Goal: Obtain resource: Download file/media

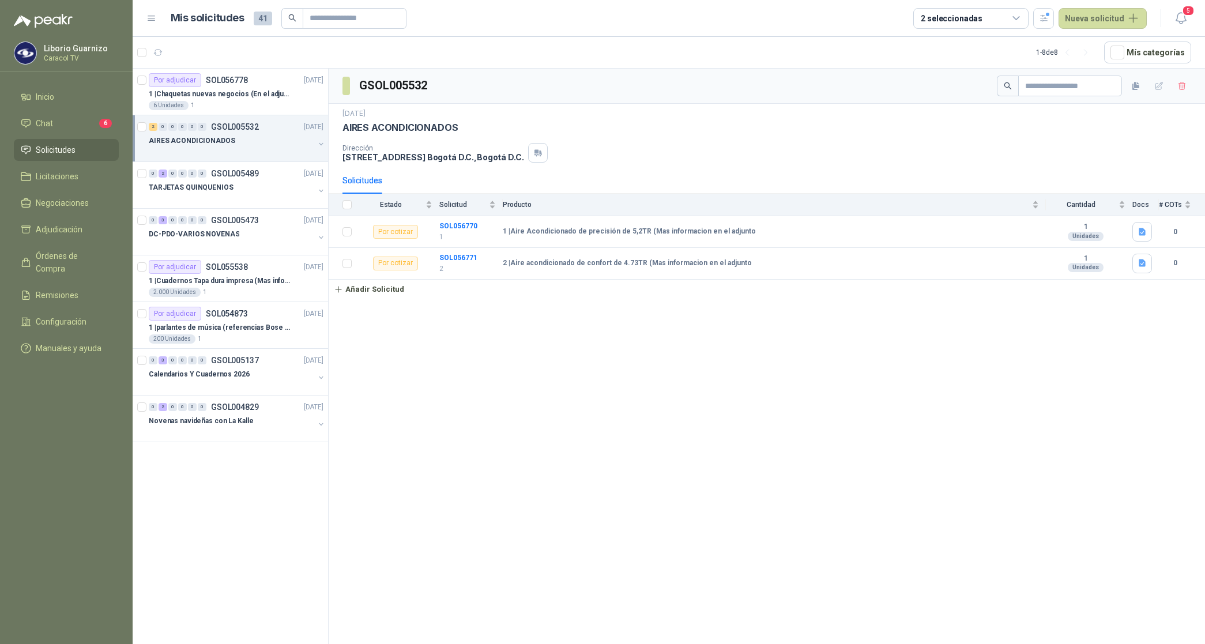
drag, startPoint x: 0, startPoint y: 0, endPoint x: 200, endPoint y: 142, distance: 245.5
click at [200, 142] on p "AIRES ACONDICIONADOS" at bounding box center [192, 140] width 86 height 11
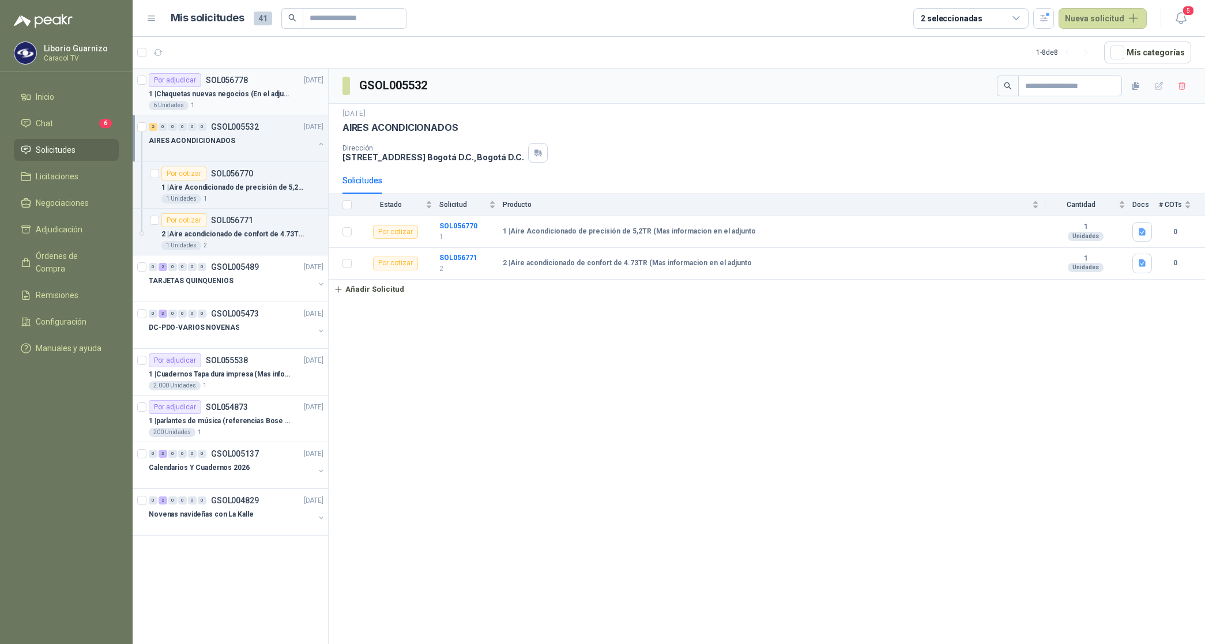
click at [220, 92] on p "1 | Chaquetas nuevas negocios (En el adjunto mas informacion)" at bounding box center [221, 94] width 144 height 11
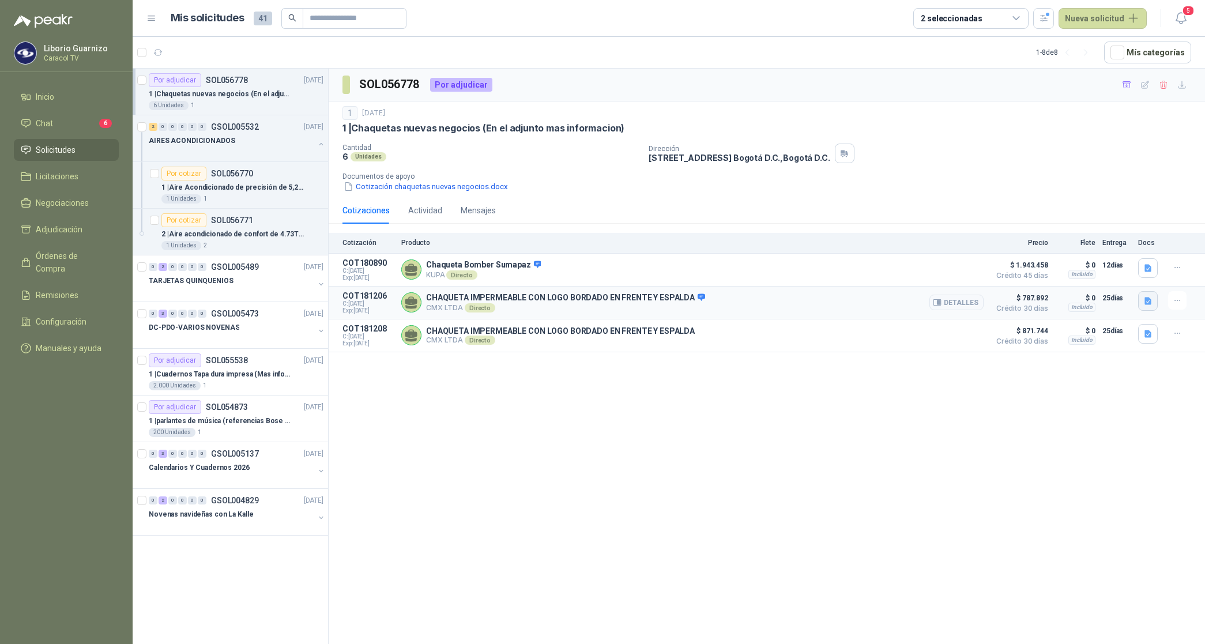
click at [1150, 303] on icon "button" at bounding box center [1147, 300] width 7 height 7
click at [1122, 278] on button "Doc1.docx" at bounding box center [1124, 277] width 51 height 12
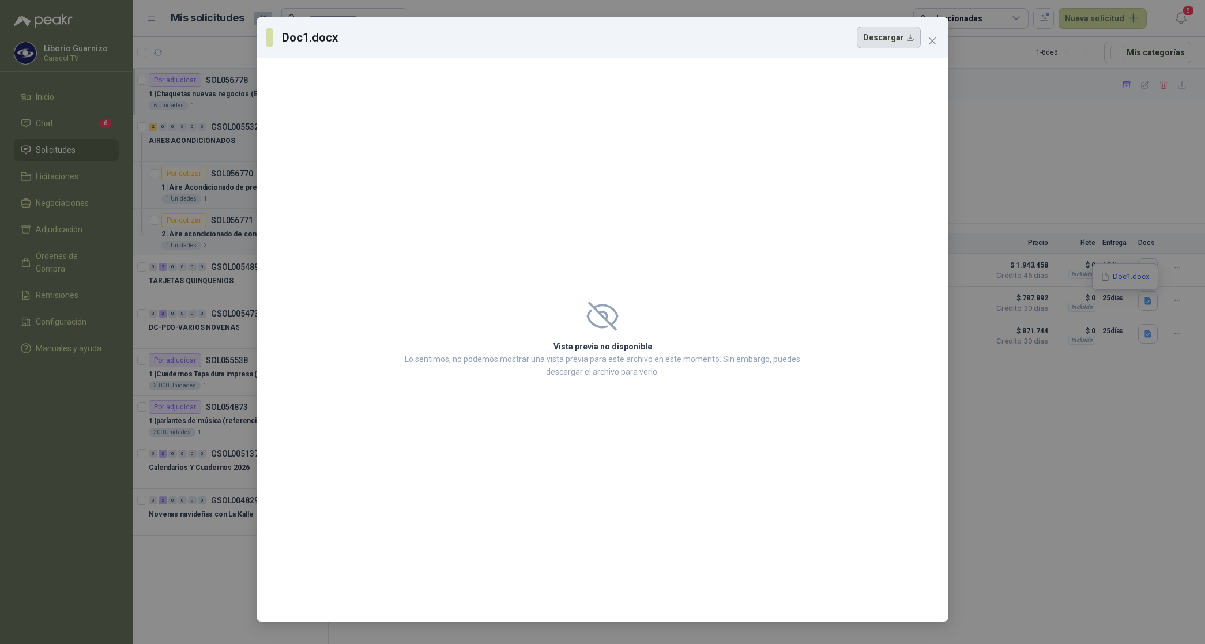
click at [903, 38] on button "Descargar" at bounding box center [888, 38] width 64 height 22
click at [927, 35] on button "Close" at bounding box center [932, 41] width 18 height 18
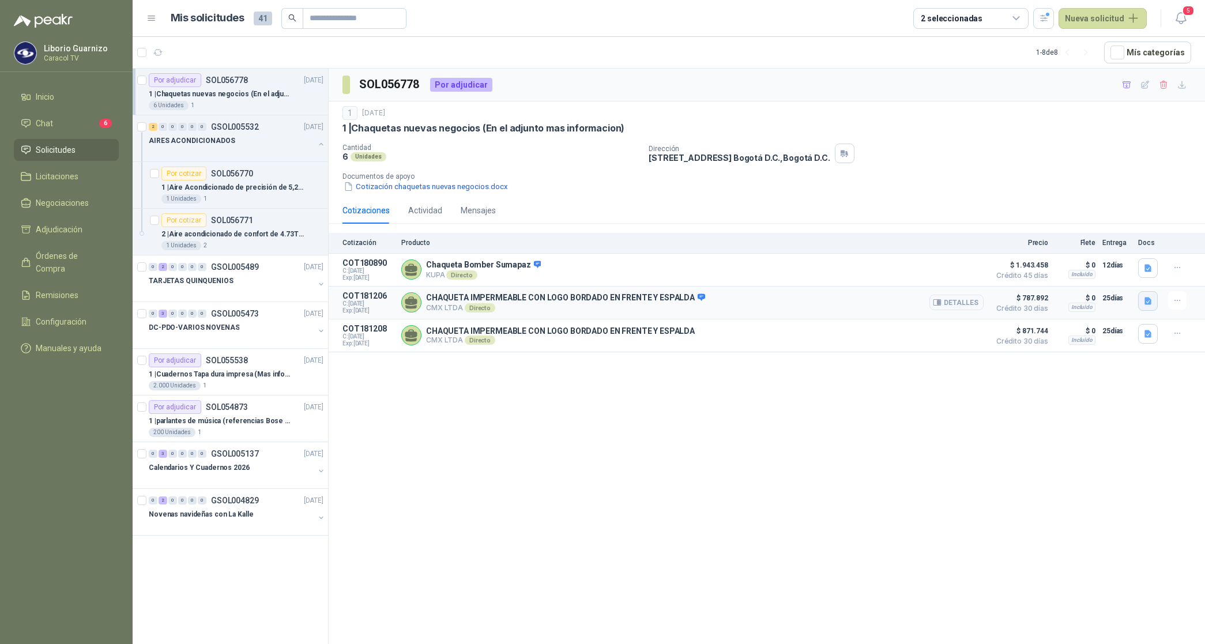
click at [1139, 303] on button "button" at bounding box center [1148, 301] width 20 height 20
click at [1121, 280] on button "Doc1.docx" at bounding box center [1124, 277] width 51 height 12
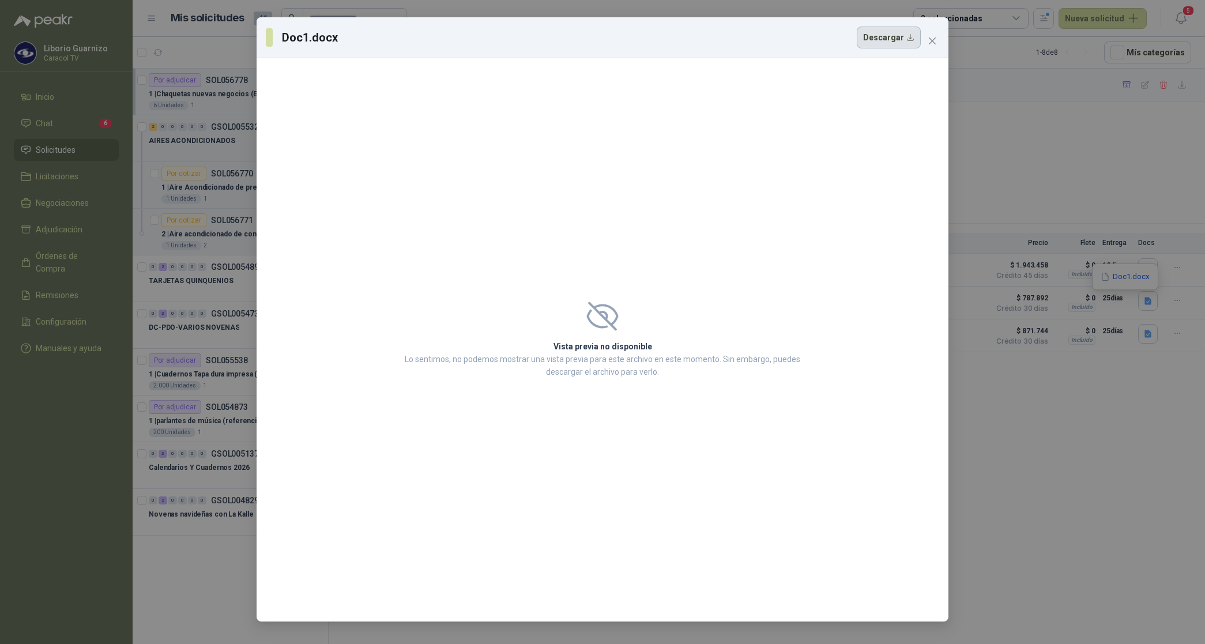
click at [882, 35] on button "Descargar" at bounding box center [888, 38] width 64 height 22
click at [929, 35] on button "Close" at bounding box center [932, 41] width 18 height 18
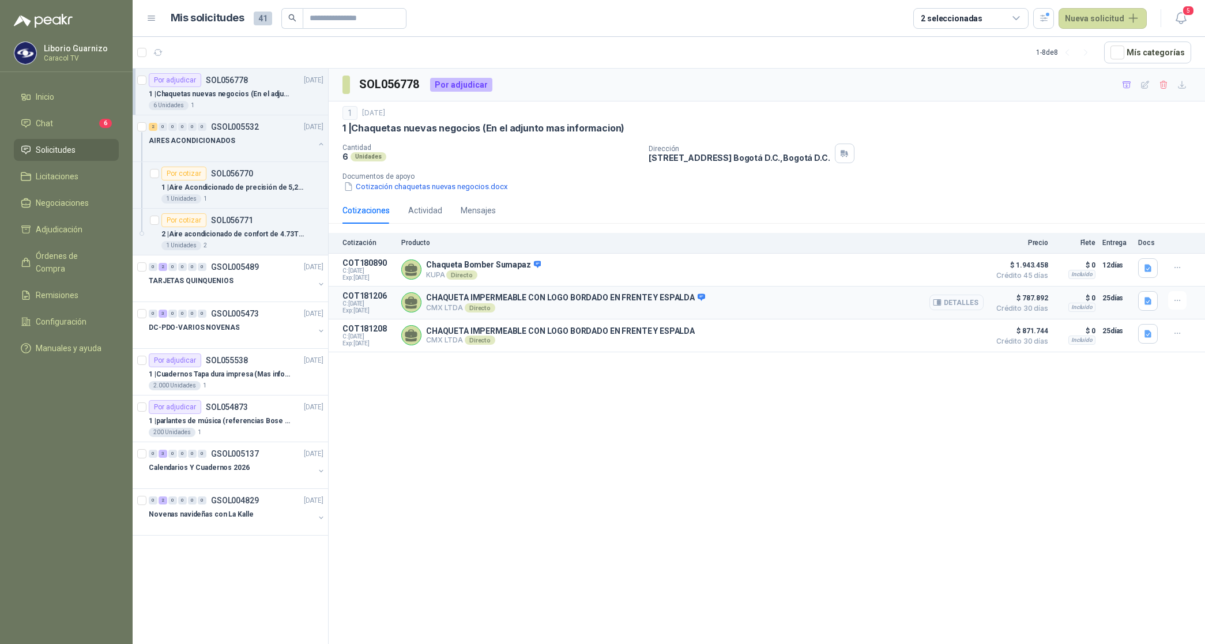
click at [953, 299] on button "Detalles" at bounding box center [956, 303] width 54 height 16
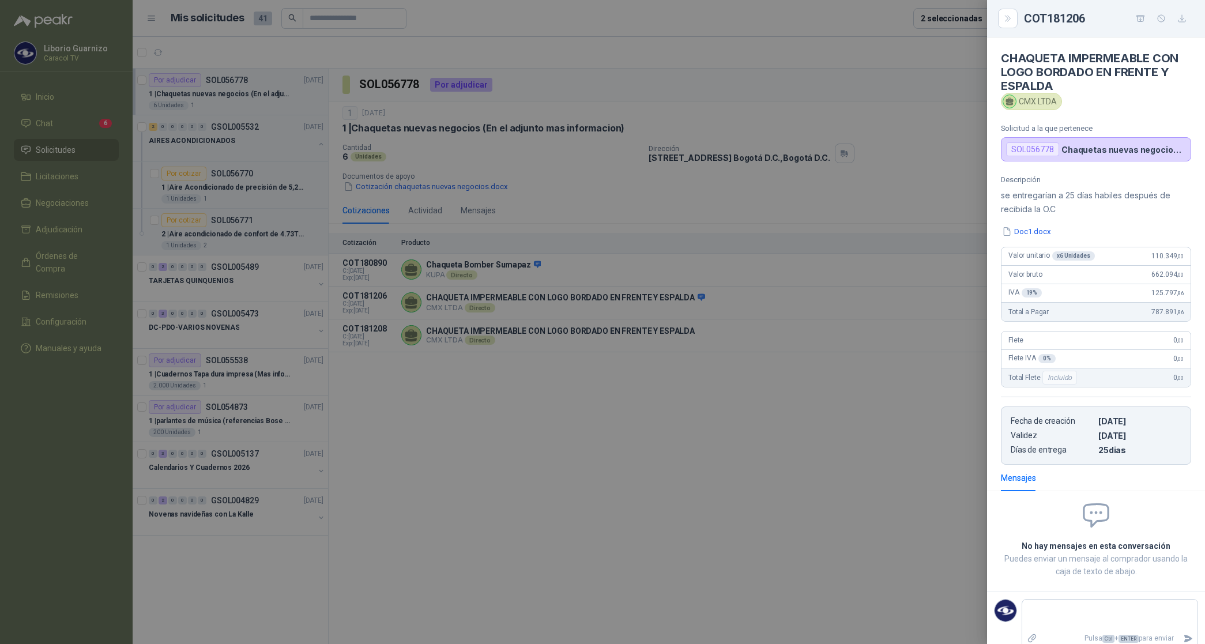
click at [865, 212] on div at bounding box center [602, 322] width 1205 height 644
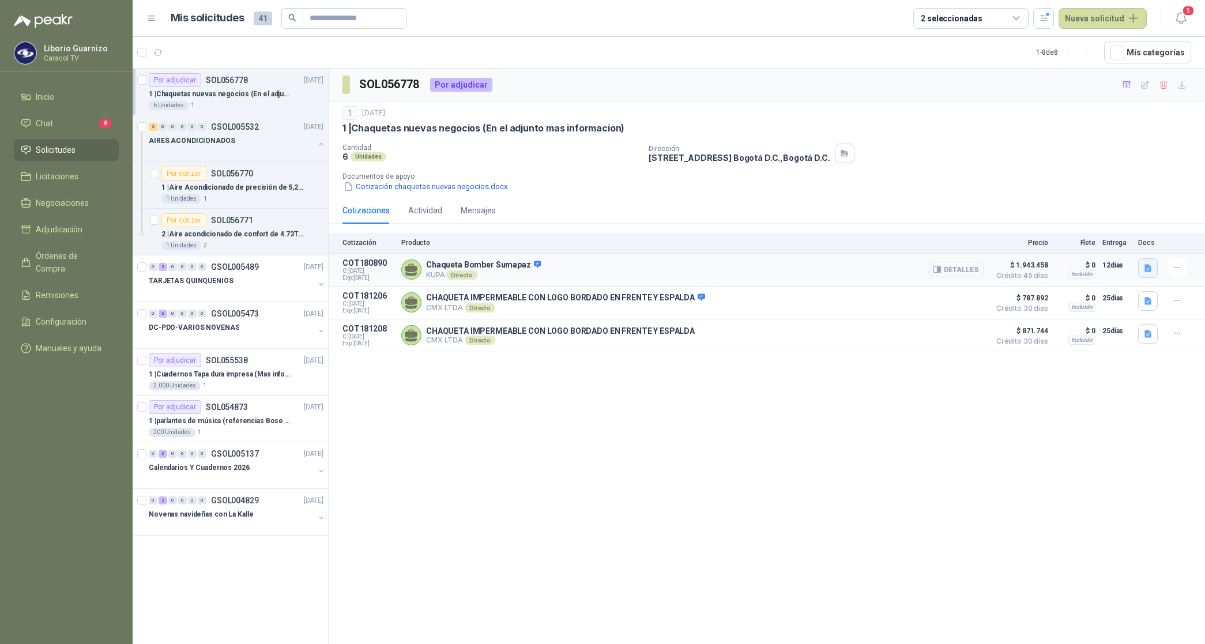
click at [1151, 266] on icon "button" at bounding box center [1148, 268] width 10 height 10
click at [1089, 243] on button "Sumapaz_Chaqueta_Unicolor_Negro_Kupa-8.jpg" at bounding box center [1061, 243] width 178 height 12
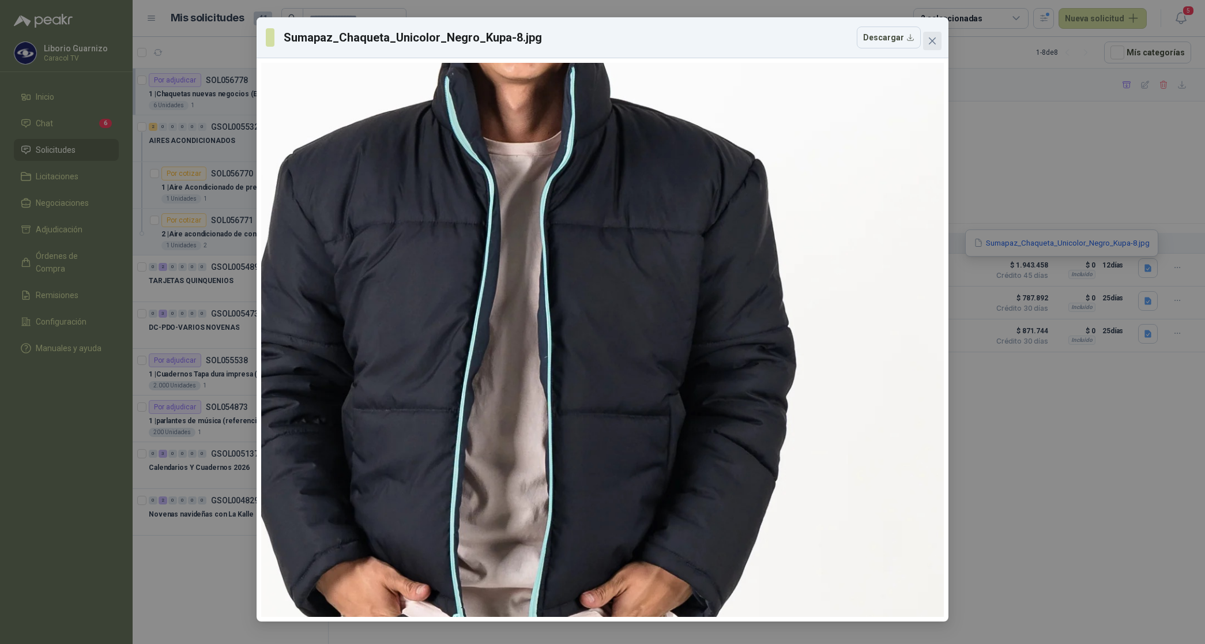
click at [931, 47] on button "Close" at bounding box center [932, 41] width 18 height 18
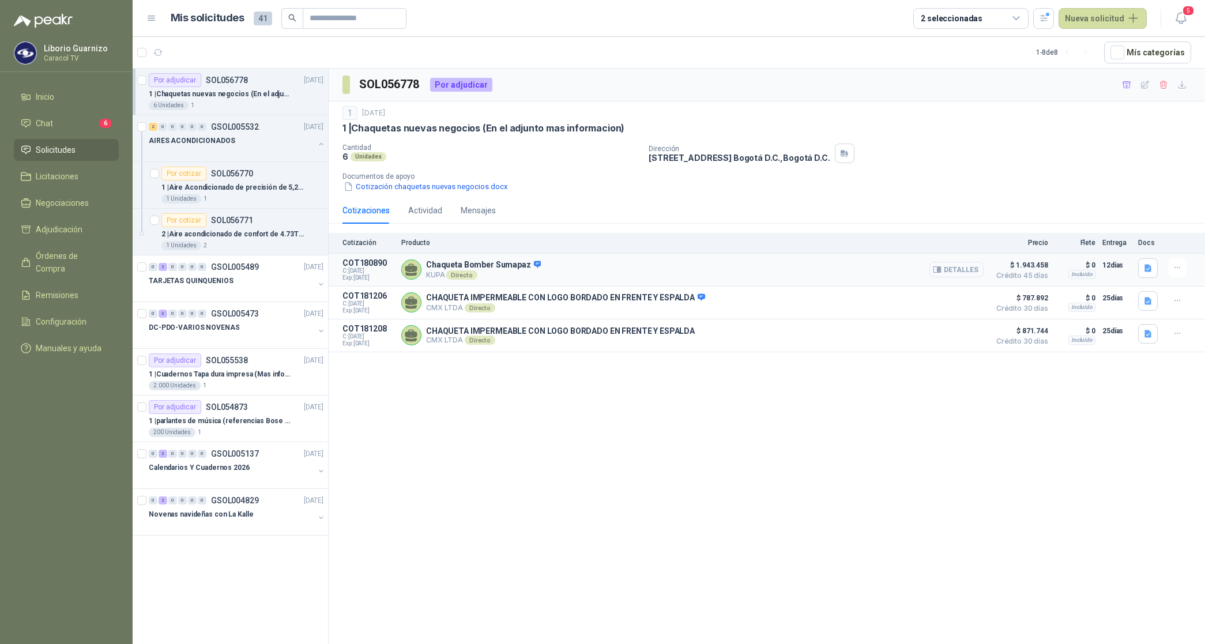
click at [965, 269] on button "Detalles" at bounding box center [956, 270] width 54 height 16
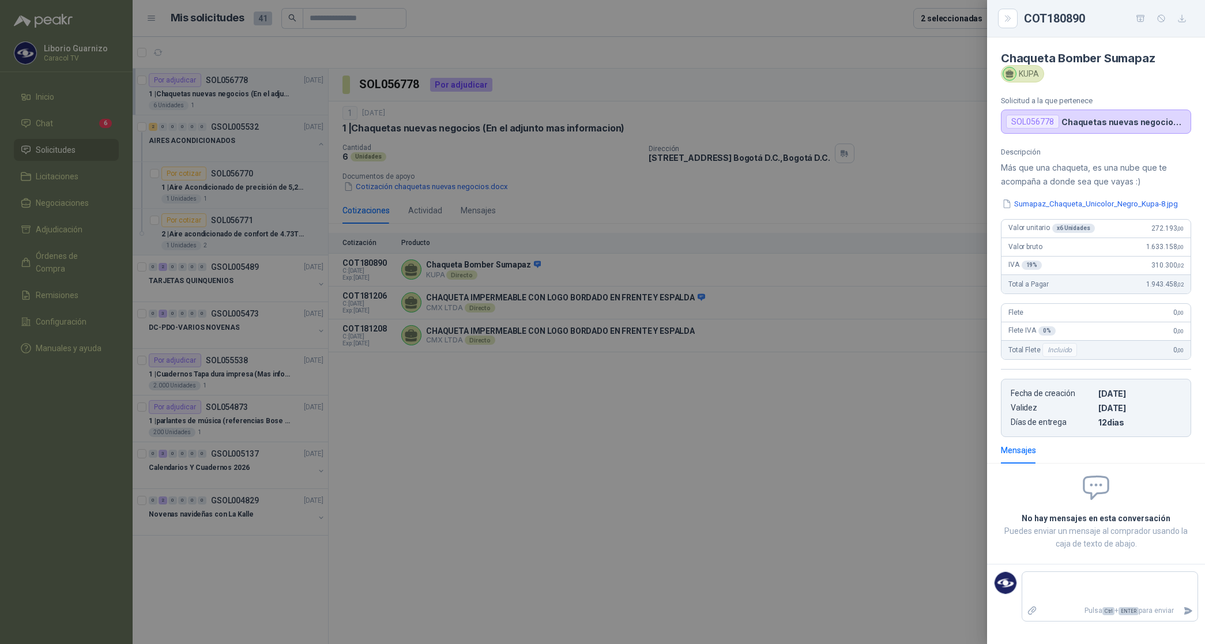
click at [846, 179] on div at bounding box center [602, 322] width 1205 height 644
